Goal: Task Accomplishment & Management: Manage account settings

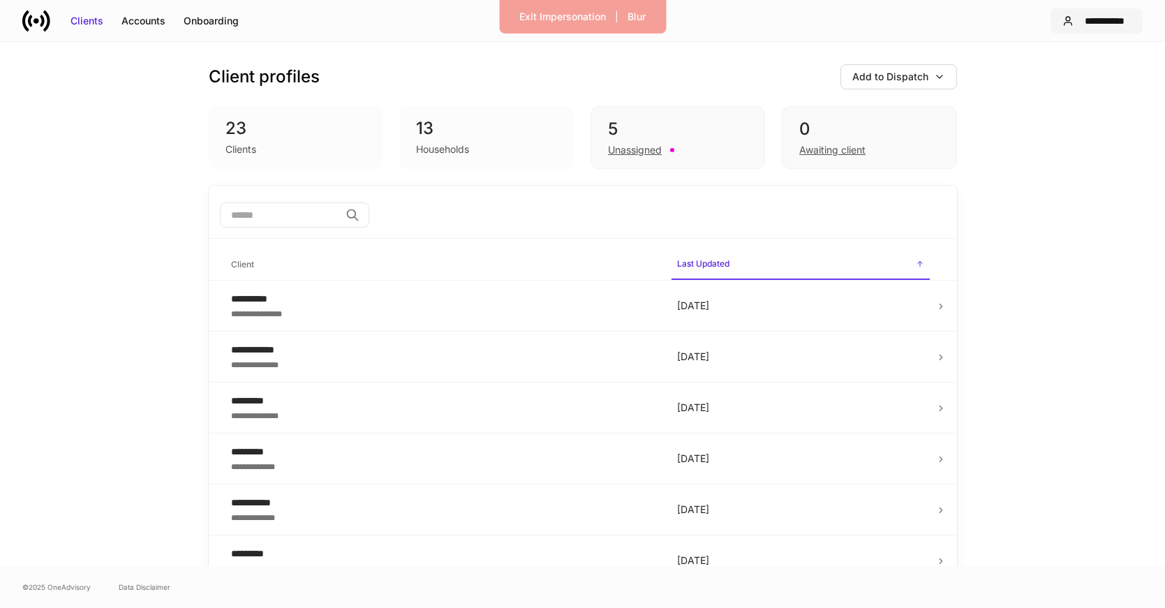
click at [1103, 25] on div "**********" at bounding box center [1105, 21] width 52 height 14
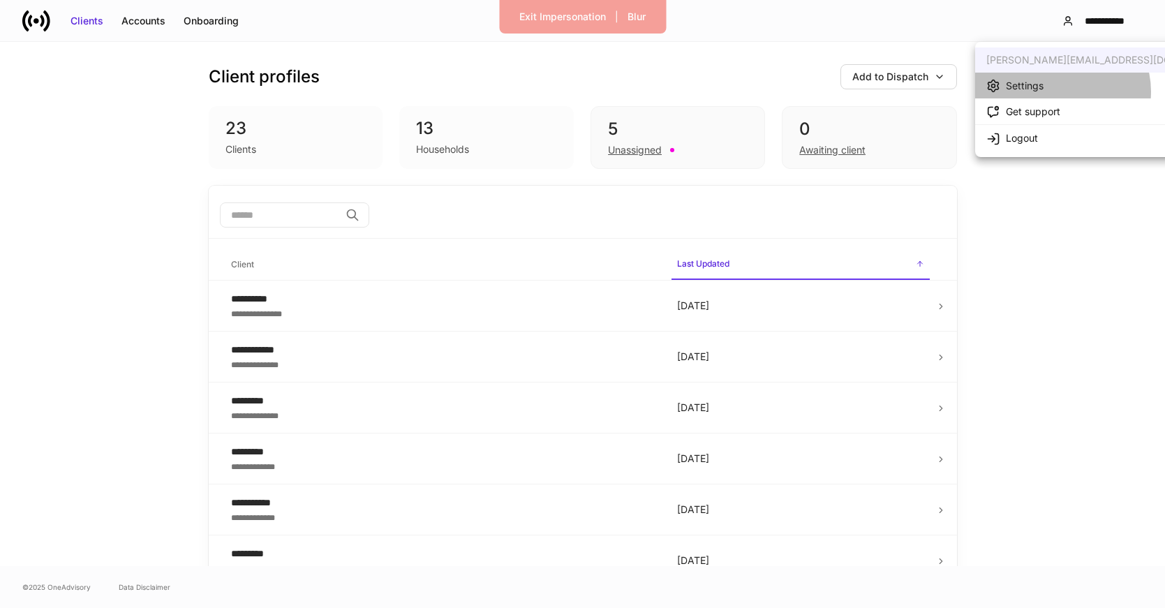
click at [1062, 91] on li "Settings" at bounding box center [1110, 86] width 271 height 26
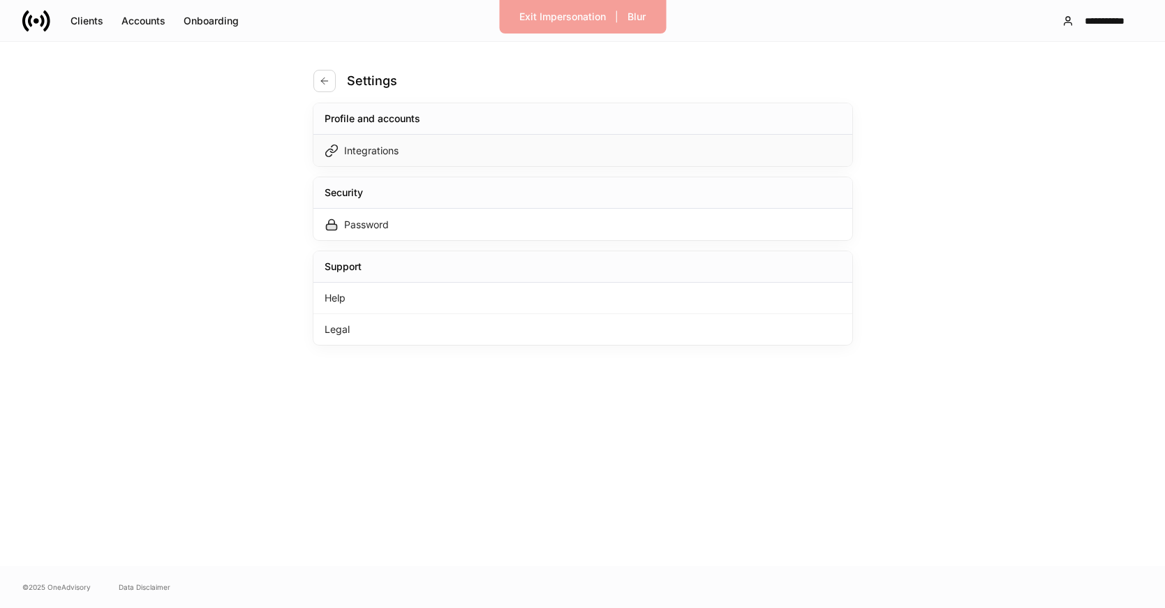
click at [565, 158] on div "Integrations" at bounding box center [582, 150] width 539 height 31
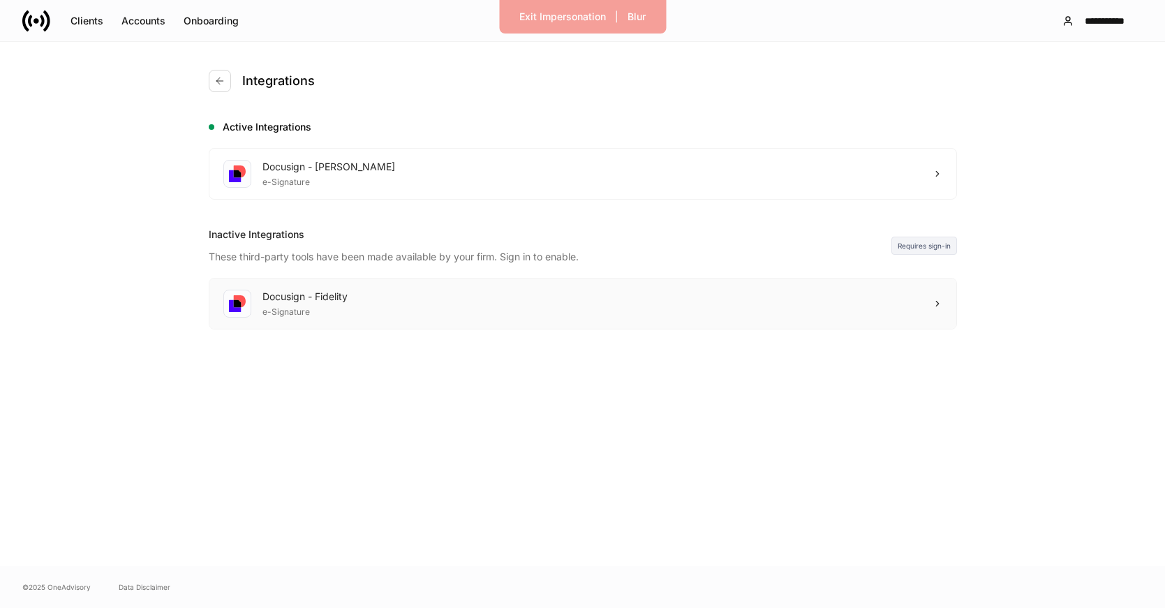
click at [764, 303] on div "Docusign - Fidelity e-Signature" at bounding box center [582, 304] width 747 height 50
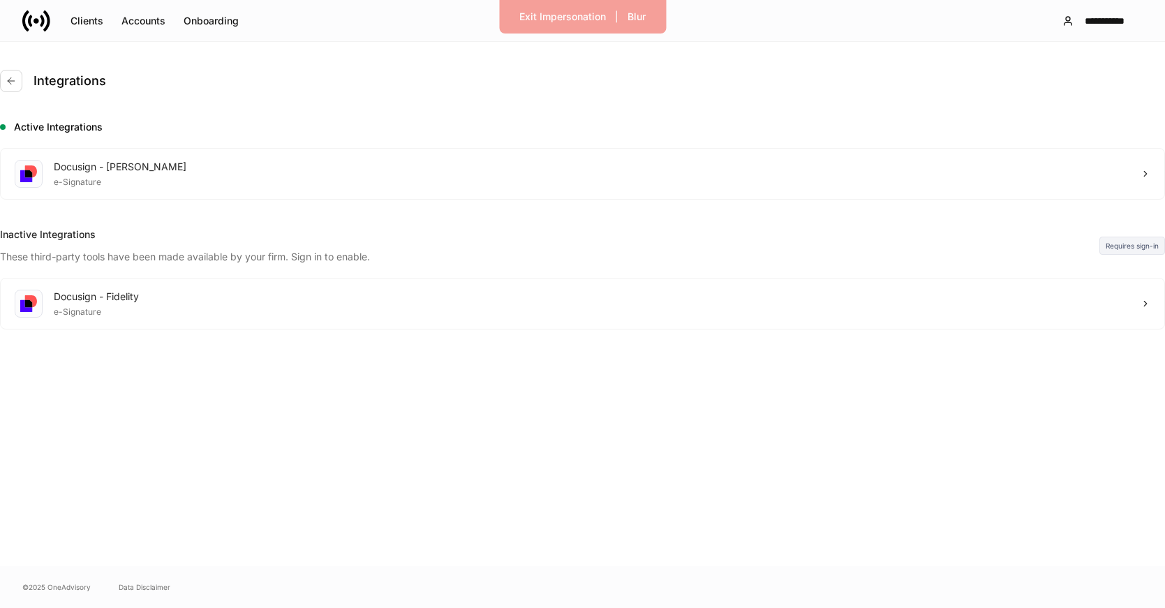
click at [819, 607] on div at bounding box center [582, 608] width 1165 height 0
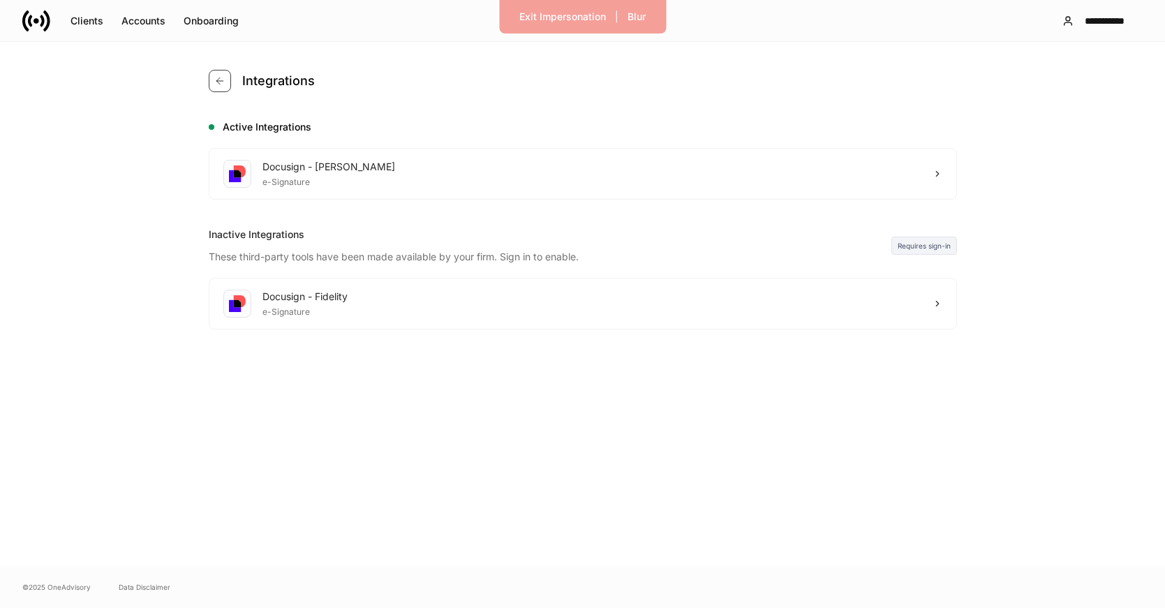
click at [219, 83] on icon "button" at bounding box center [219, 80] width 11 height 11
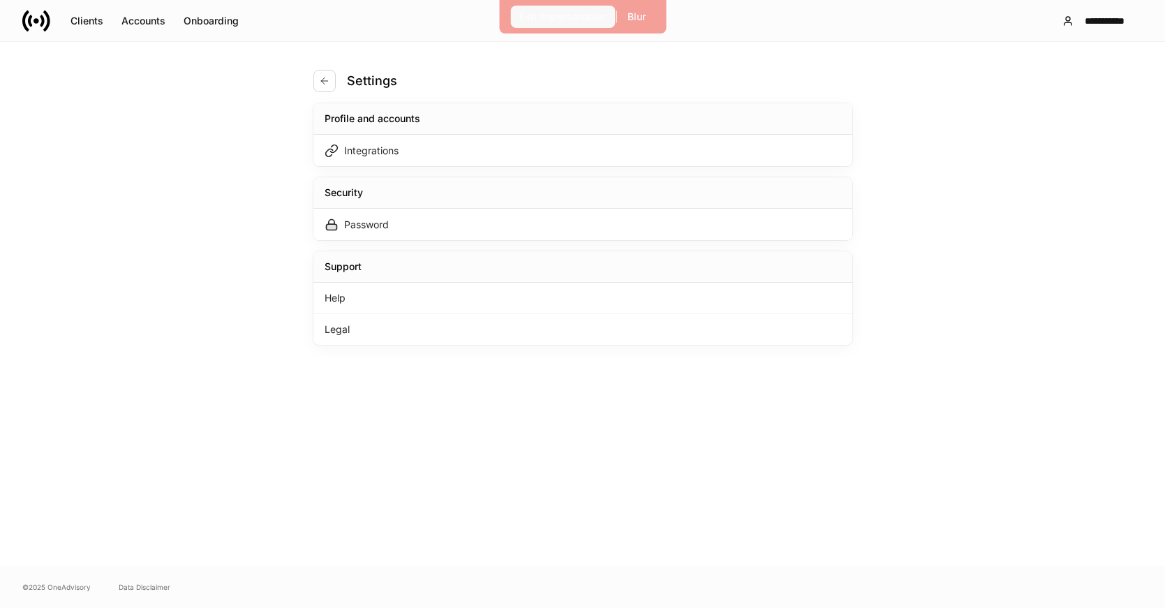
click at [569, 19] on div "Exit Impersonation" at bounding box center [562, 17] width 87 height 14
